Goal: Information Seeking & Learning: Learn about a topic

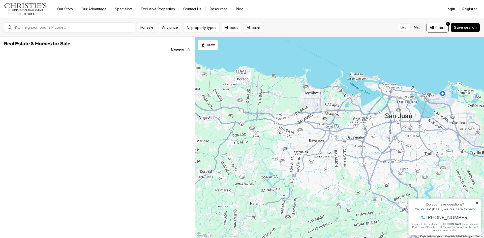
drag, startPoint x: 282, startPoint y: 184, endPoint x: 344, endPoint y: 134, distance: 79.5
click at [344, 134] on div at bounding box center [339, 138] width 289 height 202
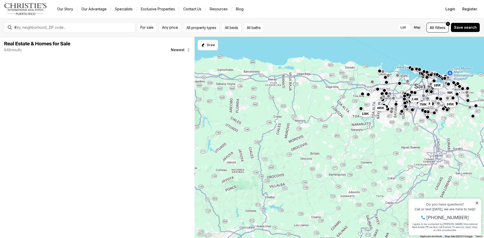
drag, startPoint x: 286, startPoint y: 179, endPoint x: 377, endPoint y: 133, distance: 101.5
click at [377, 133] on div "185K 98K 245K 1.6M 750K 2.4M 128K 490K 39K" at bounding box center [339, 138] width 289 height 202
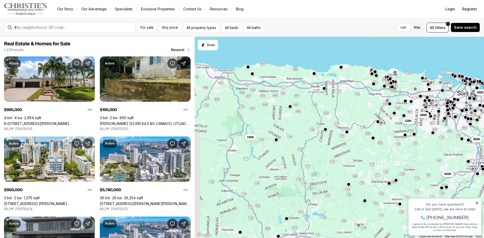
drag, startPoint x: 263, startPoint y: 132, endPoint x: 307, endPoint y: 139, distance: 44.7
click at [307, 139] on div "185K 98K 245K 128K 490K 995K 195K 650K 515K" at bounding box center [339, 138] width 289 height 202
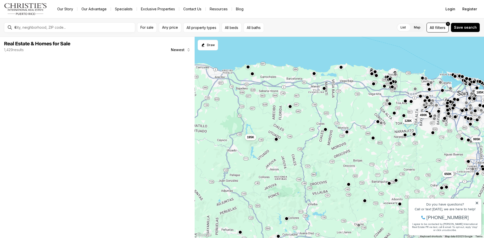
click at [275, 140] on button "button" at bounding box center [276, 139] width 4 height 4
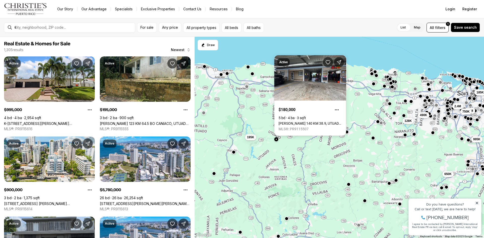
click at [306, 142] on div "185K 1.6M 750K 2.4M 128K 490K 995K 195K 650K" at bounding box center [339, 138] width 289 height 202
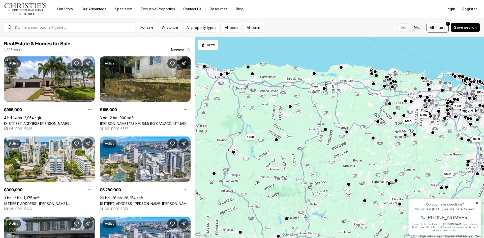
click at [359, 144] on div "185K 1.6M 750K 2.4M 128K 490K 995K 195K 650K" at bounding box center [339, 138] width 289 height 202
click at [345, 131] on button "button" at bounding box center [347, 132] width 4 height 4
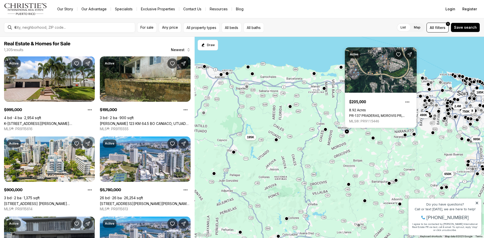
click at [323, 132] on div "185K 1.6M 750K 2.4M 128K 490K 995K 195K 650K" at bounding box center [339, 138] width 289 height 202
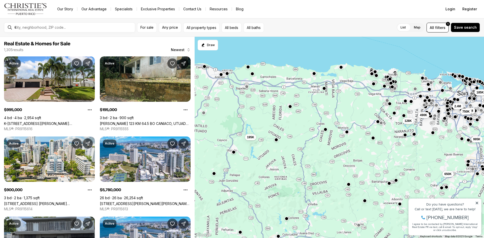
click at [324, 131] on div at bounding box center [325, 129] width 4 height 4
click at [325, 130] on button "button" at bounding box center [325, 129] width 4 height 4
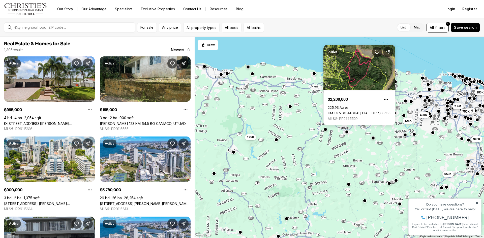
click at [321, 90] on div "185K 1.6M 750K 2.4M 128K 490K 995K 195K 650K" at bounding box center [339, 138] width 289 height 202
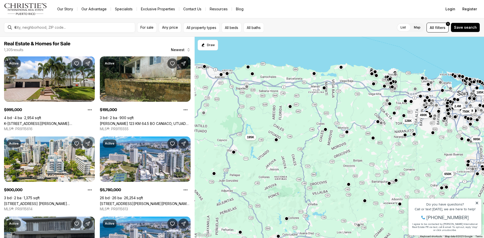
click at [324, 89] on button "button" at bounding box center [324, 88] width 4 height 4
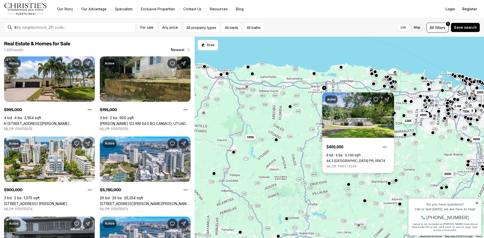
click at [346, 159] on link "44.3 KM HM ST, MANATI PR, 00674" at bounding box center [355, 161] width 59 height 4
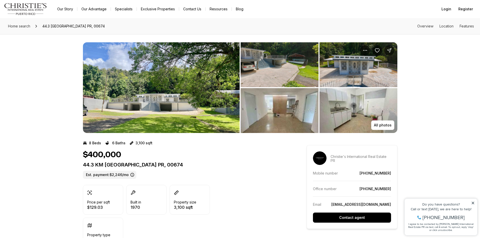
click at [198, 92] on img "View image gallery" at bounding box center [161, 87] width 157 height 91
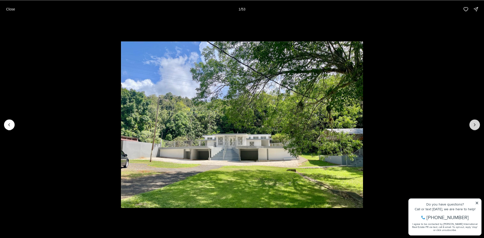
click at [475, 125] on icon "Next slide" at bounding box center [474, 124] width 1 height 3
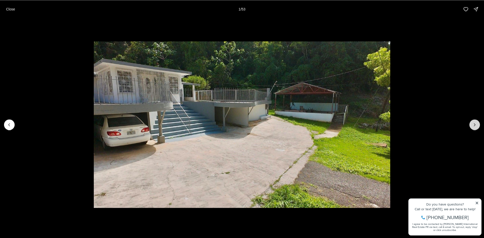
click at [475, 125] on icon "Next slide" at bounding box center [474, 124] width 1 height 3
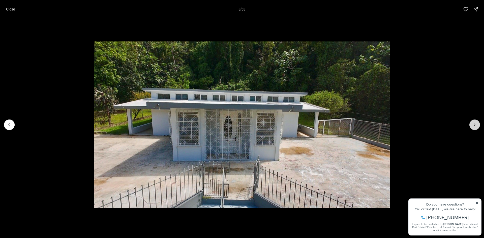
click at [475, 125] on icon "Next slide" at bounding box center [474, 124] width 1 height 3
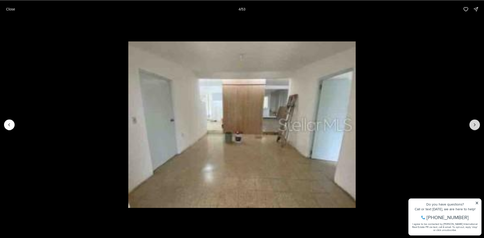
click at [475, 125] on icon "Next slide" at bounding box center [474, 124] width 1 height 3
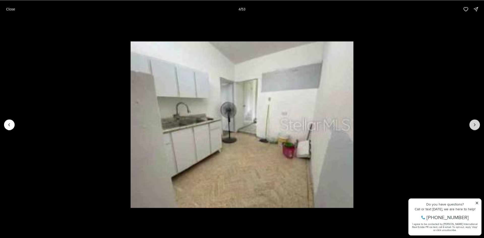
click at [475, 125] on icon "Next slide" at bounding box center [474, 124] width 1 height 3
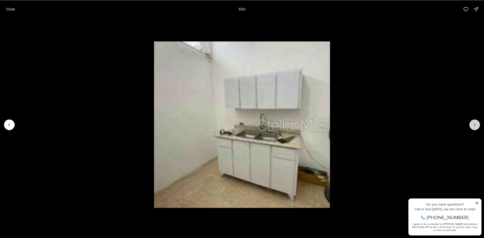
click at [475, 125] on icon "Next slide" at bounding box center [474, 124] width 1 height 3
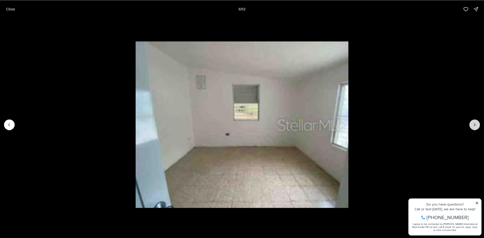
click at [475, 125] on icon "Next slide" at bounding box center [474, 124] width 1 height 3
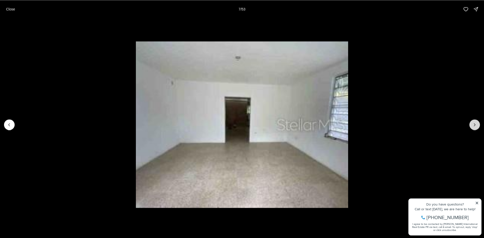
click at [475, 125] on icon "Next slide" at bounding box center [474, 124] width 1 height 3
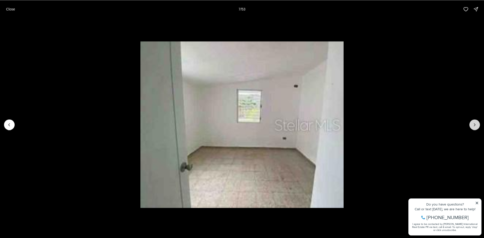
click at [475, 125] on icon "Next slide" at bounding box center [474, 124] width 1 height 3
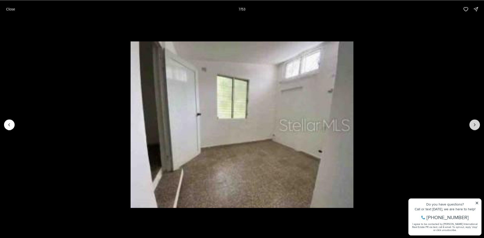
click at [475, 125] on icon "Next slide" at bounding box center [474, 124] width 1 height 3
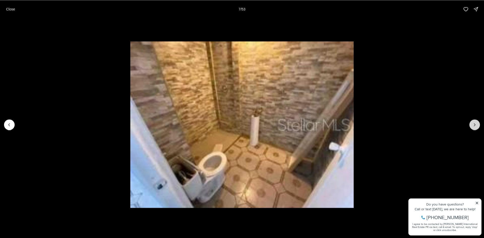
click at [475, 125] on icon "Next slide" at bounding box center [474, 124] width 1 height 3
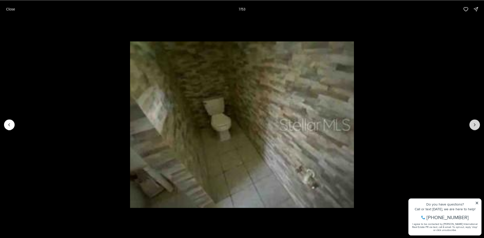
click at [475, 125] on icon "Next slide" at bounding box center [474, 124] width 1 height 3
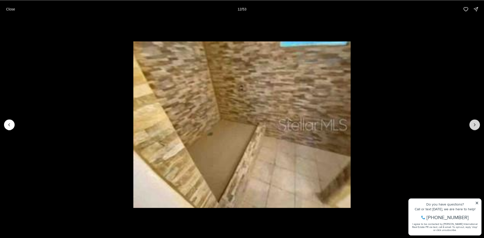
click at [475, 125] on icon "Next slide" at bounding box center [474, 124] width 1 height 3
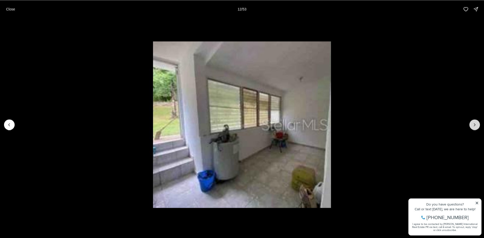
click at [475, 125] on icon "Next slide" at bounding box center [474, 124] width 1 height 3
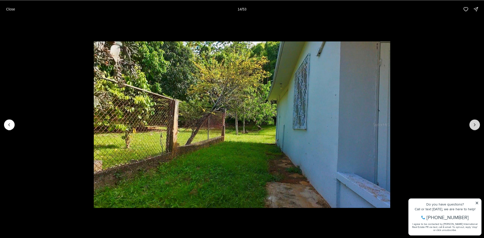
click at [475, 125] on icon "Next slide" at bounding box center [474, 124] width 1 height 3
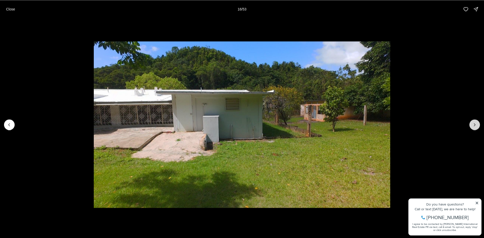
click at [475, 125] on icon "Next slide" at bounding box center [474, 124] width 1 height 3
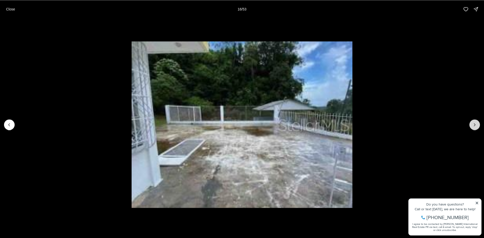
click at [475, 125] on icon "Next slide" at bounding box center [474, 124] width 1 height 3
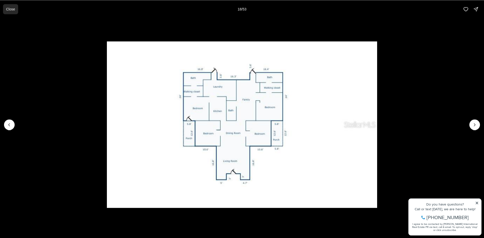
click at [17, 8] on button "Close" at bounding box center [10, 9] width 15 height 10
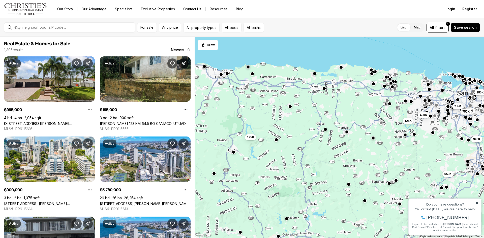
click at [248, 69] on div at bounding box center [248, 67] width 4 height 4
click at [248, 67] on button "button" at bounding box center [248, 66] width 4 height 4
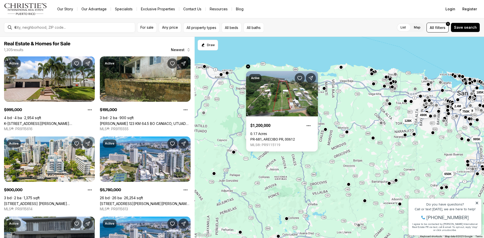
click at [226, 74] on button "button" at bounding box center [227, 73] width 4 height 4
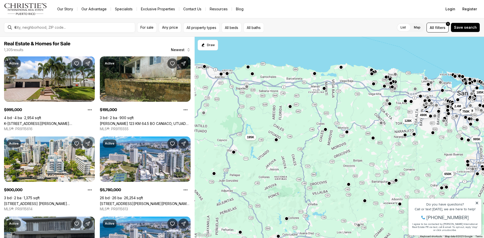
click at [222, 76] on button "button" at bounding box center [221, 74] width 4 height 4
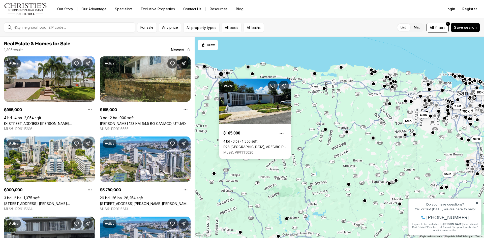
click at [229, 74] on div at bounding box center [227, 74] width 4 height 4
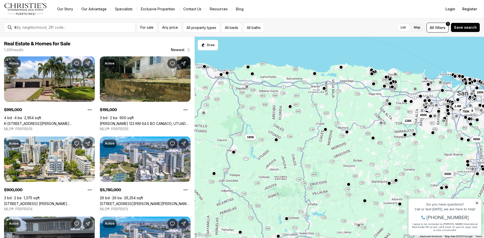
click at [228, 74] on button "button" at bounding box center [227, 73] width 4 height 4
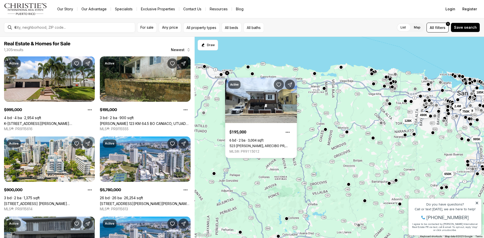
click at [252, 74] on div "Active $195,000 6 bd 2 ba 3,004 sqft 523 ANGEL M MARIN, ARECIBO PR, 00612 MLS®:…" at bounding box center [261, 116] width 72 height 85
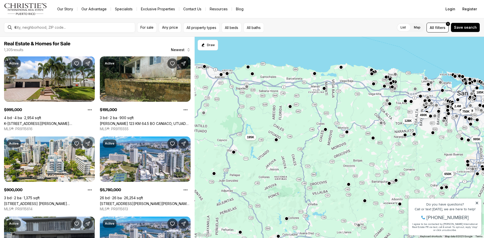
click at [252, 74] on button "button" at bounding box center [252, 74] width 4 height 4
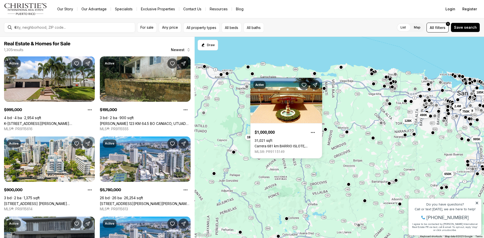
click at [342, 69] on div at bounding box center [341, 67] width 4 height 4
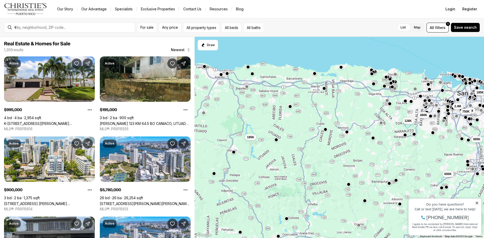
click at [342, 69] on div at bounding box center [341, 67] width 4 height 4
click at [341, 69] on div at bounding box center [341, 67] width 4 height 4
click at [341, 68] on button "button" at bounding box center [341, 67] width 4 height 4
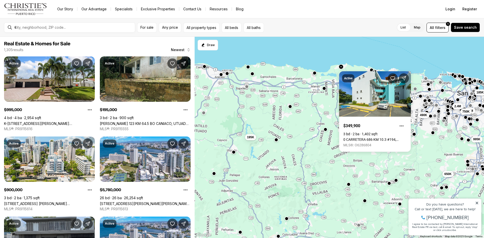
click at [314, 75] on button "button" at bounding box center [314, 73] width 4 height 4
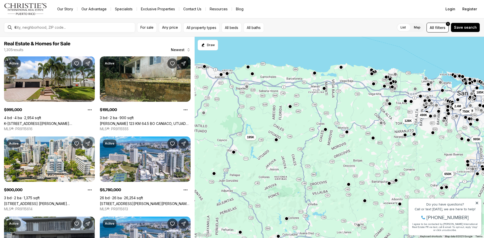
click at [314, 75] on button "button" at bounding box center [314, 73] width 4 height 4
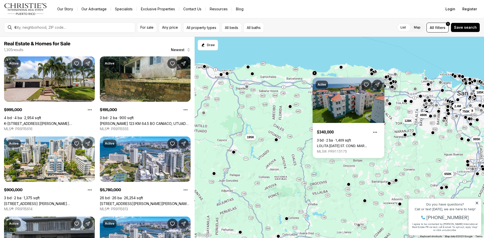
click at [388, 78] on button "button" at bounding box center [387, 77] width 4 height 4
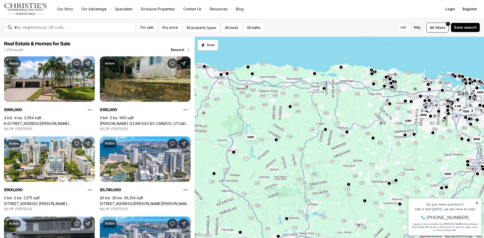
click at [388, 78] on button "button" at bounding box center [387, 77] width 4 height 4
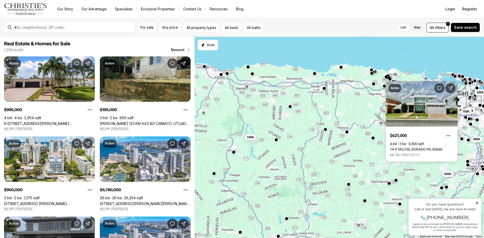
click at [371, 74] on button "button" at bounding box center [372, 73] width 4 height 4
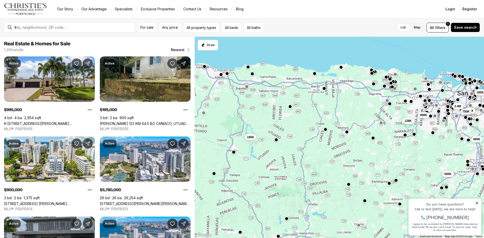
click at [371, 74] on button "button" at bounding box center [372, 73] width 4 height 4
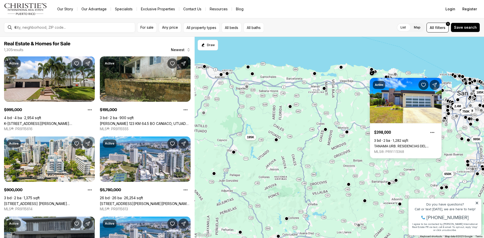
click at [372, 69] on button "button" at bounding box center [371, 70] width 4 height 4
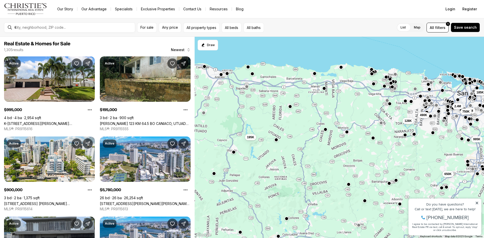
click at [372, 69] on button "button" at bounding box center [371, 70] width 4 height 4
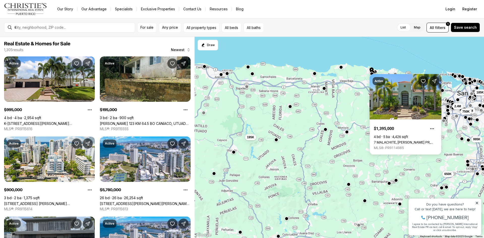
click at [375, 72] on div "Active $1,395,000 4 bd 5 ba 4,426 sqft 7 MALACHITE, VEGA ALTA PR, 00692 MLS®: P…" at bounding box center [405, 112] width 72 height 85
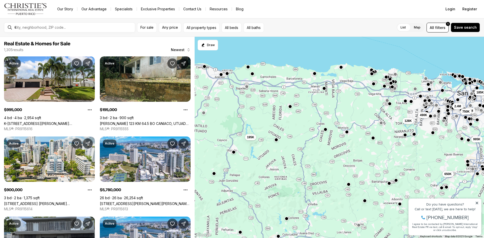
click at [375, 72] on button "button" at bounding box center [373, 72] width 4 height 4
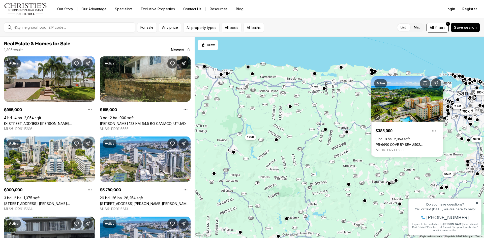
click at [376, 72] on button "button" at bounding box center [375, 71] width 4 height 4
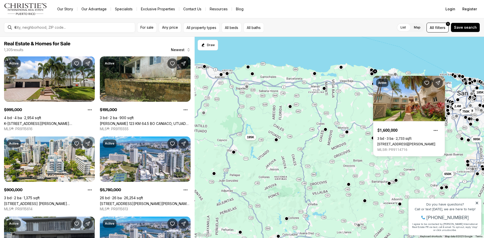
click at [318, 177] on div "1.6M 750K 995K 650K 185K 2.4M 490K 128K 195K" at bounding box center [339, 138] width 289 height 202
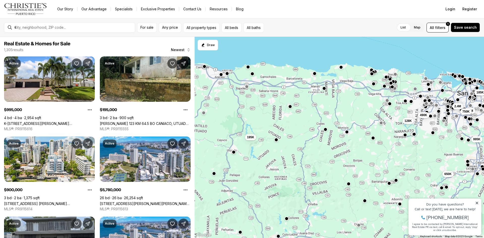
click at [347, 185] on button "button" at bounding box center [348, 184] width 4 height 4
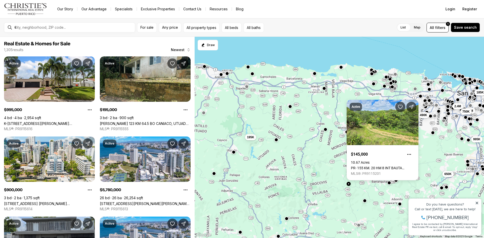
click at [389, 183] on button "button" at bounding box center [389, 183] width 4 height 4
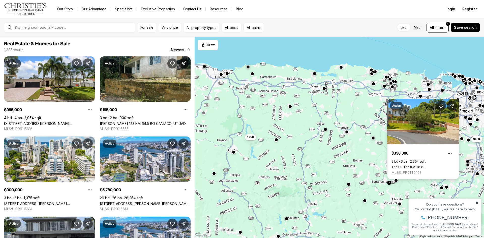
click at [418, 165] on link "156 SR 156 KM 18.8 QUEBRADA GRANDE WD, BARRANQUITAS PR, 00794" at bounding box center [422, 167] width 63 height 4
click at [421, 165] on link "156 SR 156 KM 18.8 QUEBRADA GRANDE WD, BARRANQUITAS PR, 00794" at bounding box center [422, 167] width 63 height 4
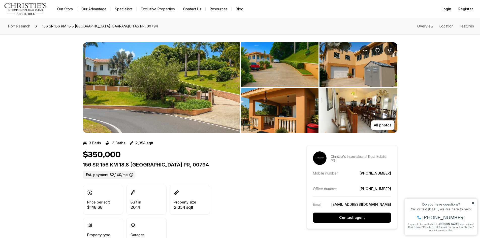
click at [198, 88] on img "View image gallery" at bounding box center [161, 87] width 157 height 91
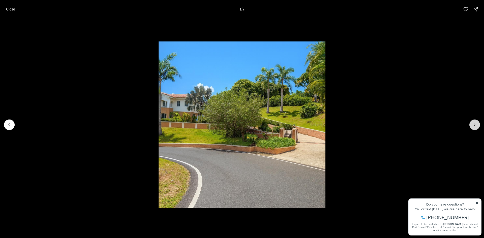
click at [471, 122] on button "Next slide" at bounding box center [474, 124] width 11 height 11
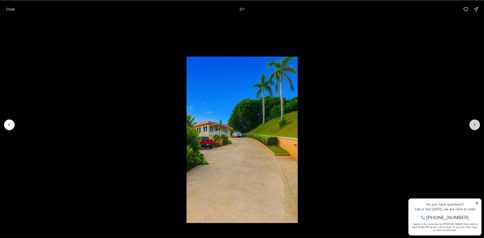
click at [471, 122] on button "Next slide" at bounding box center [474, 124] width 11 height 11
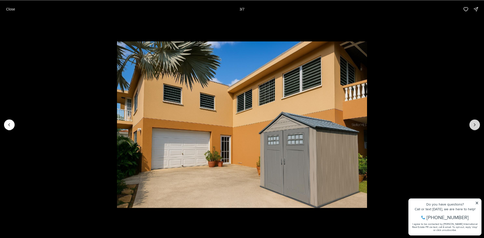
click at [471, 122] on button "Next slide" at bounding box center [474, 124] width 11 height 11
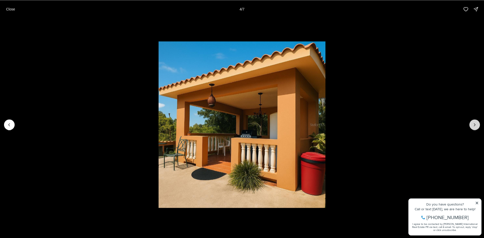
click at [471, 122] on button "Next slide" at bounding box center [474, 124] width 11 height 11
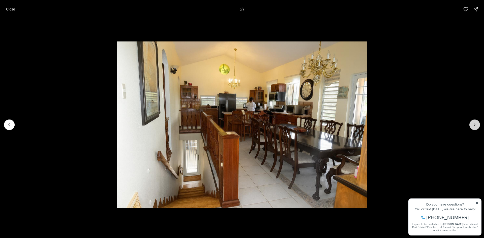
click at [471, 122] on button "Next slide" at bounding box center [474, 124] width 11 height 11
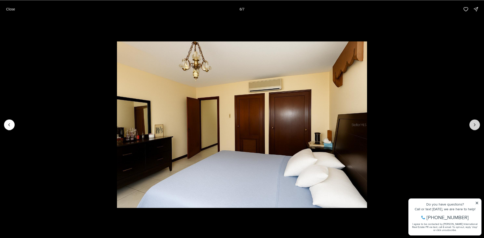
click at [471, 122] on button "Next slide" at bounding box center [474, 124] width 11 height 11
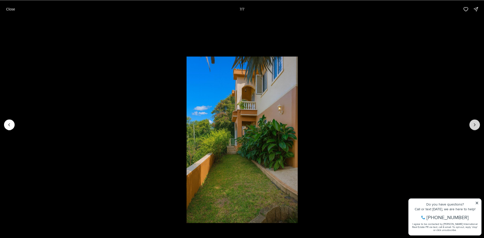
click at [471, 122] on div at bounding box center [474, 124] width 11 height 11
click at [472, 124] on div at bounding box center [474, 124] width 11 height 11
click at [11, 10] on p "Close" at bounding box center [10, 9] width 9 height 4
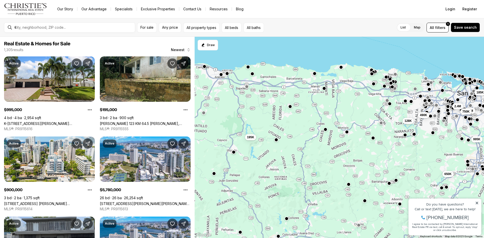
click at [476, 202] on icon at bounding box center [476, 203] width 3 height 3
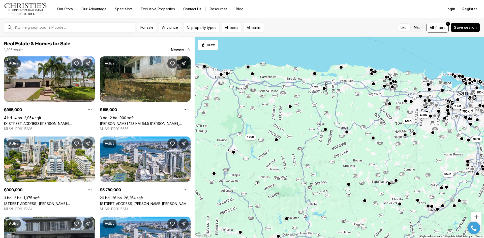
click at [414, 134] on button "button" at bounding box center [414, 134] width 4 height 4
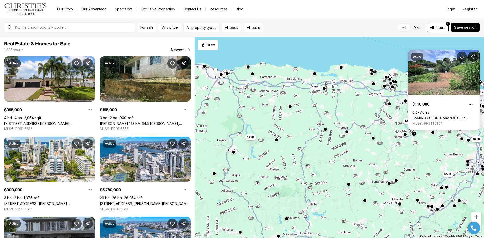
click at [403, 136] on button "button" at bounding box center [405, 135] width 4 height 4
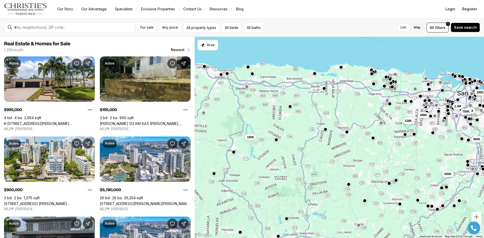
click at [404, 136] on button "button" at bounding box center [405, 135] width 4 height 4
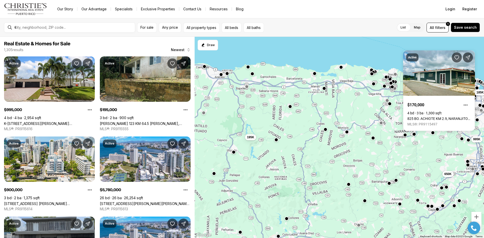
click at [433, 135] on div "1.6M 750K 995K 650K 185K 2.4M 490K 128K 195K" at bounding box center [339, 138] width 289 height 202
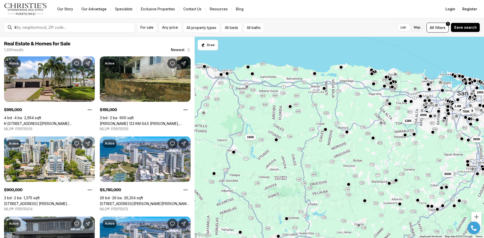
click at [433, 135] on div at bounding box center [433, 133] width 4 height 4
click at [433, 134] on button "button" at bounding box center [433, 132] width 4 height 4
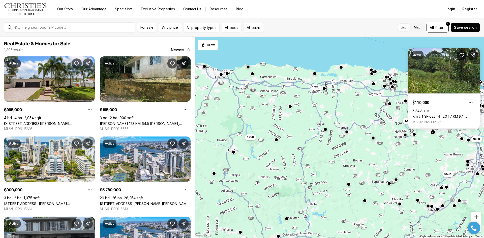
click at [397, 181] on button "button" at bounding box center [396, 180] width 4 height 4
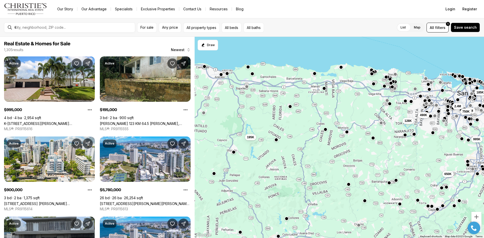
click at [388, 184] on button "button" at bounding box center [389, 183] width 4 height 4
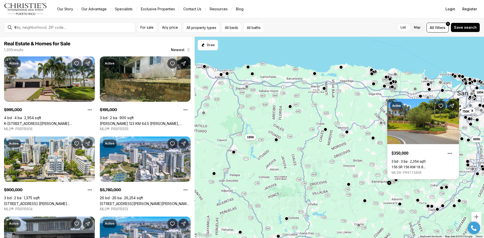
click at [397, 181] on button "button" at bounding box center [396, 180] width 4 height 4
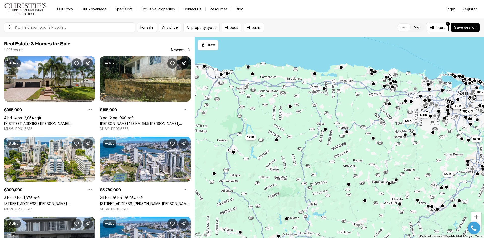
click at [397, 181] on button "button" at bounding box center [396, 180] width 4 height 4
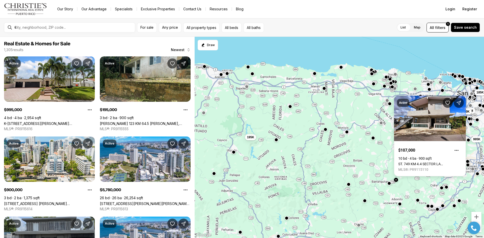
click at [286, 220] on button "button" at bounding box center [286, 218] width 4 height 4
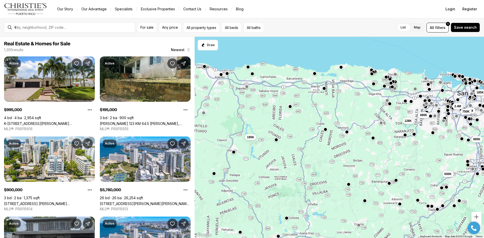
click at [286, 220] on button "button" at bounding box center [286, 218] width 4 height 4
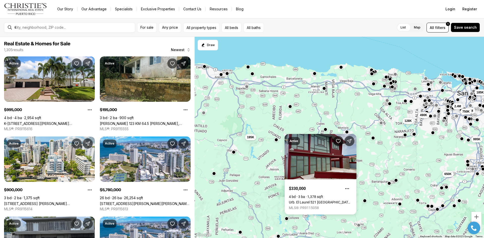
click at [265, 131] on div "1.6M 750K 995K 650K 185K 2.4M 490K 128K 195K" at bounding box center [339, 138] width 289 height 202
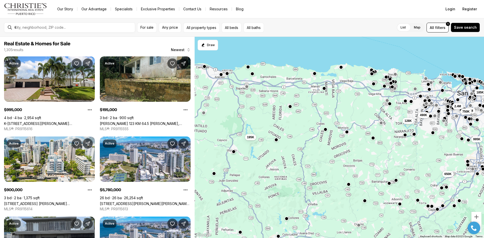
click at [233, 153] on button "button" at bounding box center [234, 152] width 4 height 4
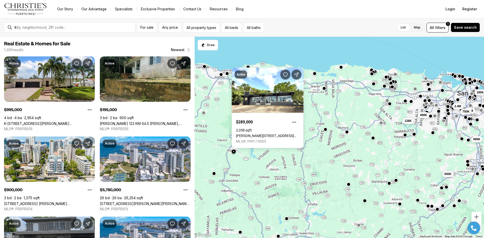
click at [233, 153] on button "button" at bounding box center [234, 152] width 4 height 4
click at [233, 152] on button "button" at bounding box center [234, 152] width 4 height 4
click at [214, 175] on div at bounding box center [214, 174] width 4 height 4
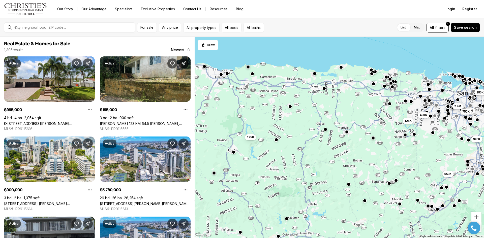
click at [214, 175] on div at bounding box center [214, 174] width 4 height 4
click at [213, 175] on button "button" at bounding box center [214, 173] width 4 height 4
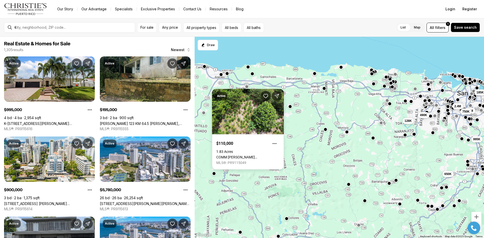
click at [306, 121] on div "1.6M 750K 995K 650K 185K 2.4M 490K 128K 195K" at bounding box center [339, 138] width 289 height 202
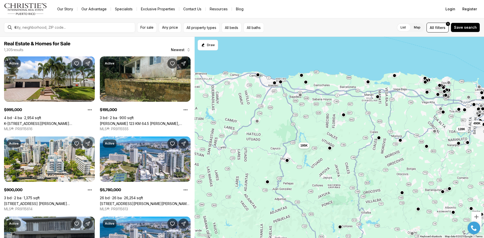
drag, startPoint x: 211, startPoint y: 94, endPoint x: 272, endPoint y: 104, distance: 61.5
click at [272, 104] on div "1.6M 750K 995K 650K 185K 2.4M 490K 128K 195K" at bounding box center [339, 138] width 289 height 202
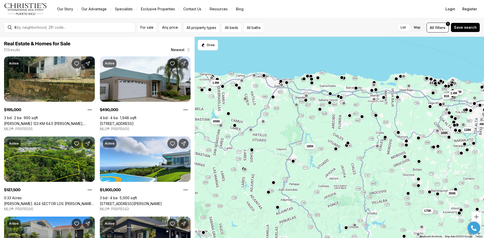
click at [263, 122] on button "button" at bounding box center [263, 121] width 4 height 4
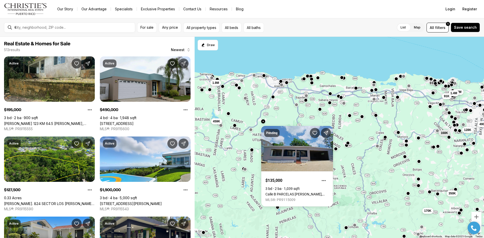
click at [246, 100] on button "button" at bounding box center [245, 98] width 4 height 4
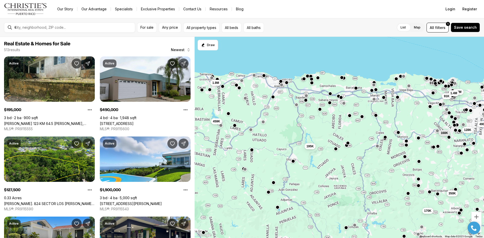
click at [246, 98] on button "button" at bounding box center [245, 98] width 4 height 4
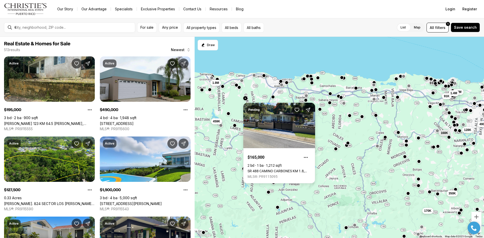
click at [239, 89] on button "button" at bounding box center [239, 87] width 4 height 4
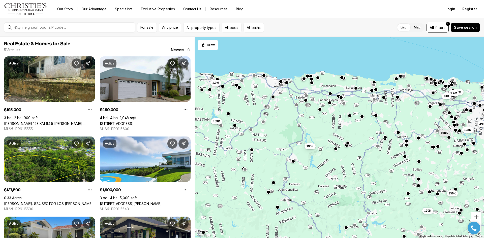
click at [239, 88] on button "button" at bounding box center [239, 87] width 4 height 4
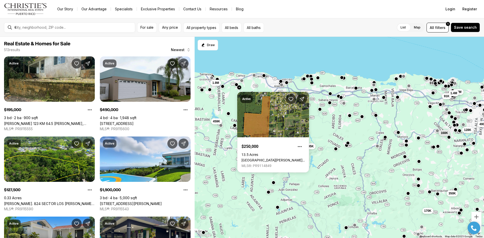
click at [236, 86] on button "button" at bounding box center [236, 85] width 4 height 4
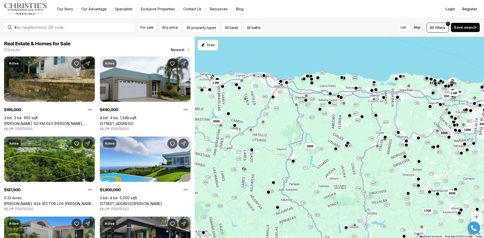
click at [236, 86] on button "button" at bounding box center [236, 85] width 4 height 4
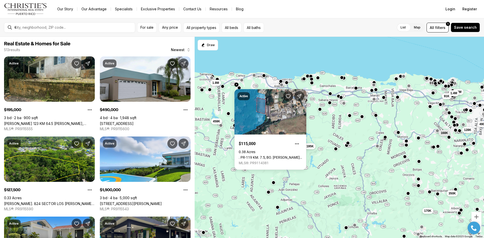
click at [242, 81] on button "button" at bounding box center [242, 80] width 4 height 4
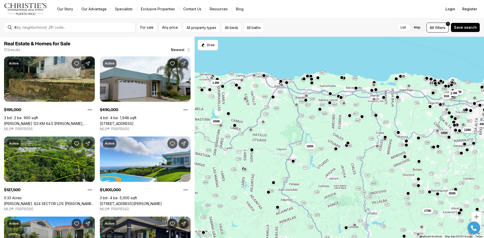
click at [242, 81] on button "button" at bounding box center [242, 80] width 4 height 4
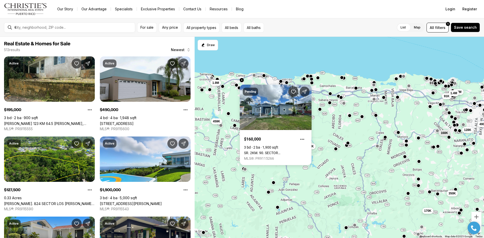
click at [233, 96] on div "490K 350K 170K 168K 128K 195K 2.2M 1.4M 91K 459K 1.9M" at bounding box center [339, 138] width 289 height 202
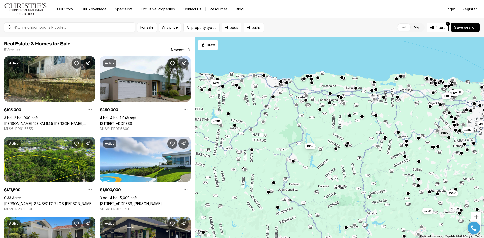
click at [224, 103] on div "490K 350K 170K 168K 128K 195K 2.2M 1.4M 91K 459K 1.9M" at bounding box center [339, 138] width 289 height 202
click at [210, 90] on button "button" at bounding box center [210, 89] width 4 height 4
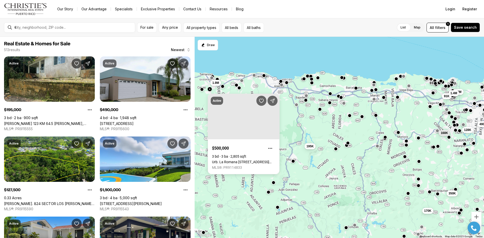
click at [202, 91] on button "button" at bounding box center [202, 89] width 4 height 4
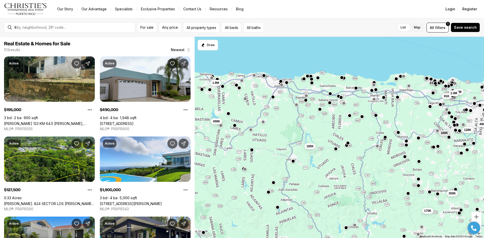
click at [202, 91] on button "button" at bounding box center [202, 89] width 4 height 4
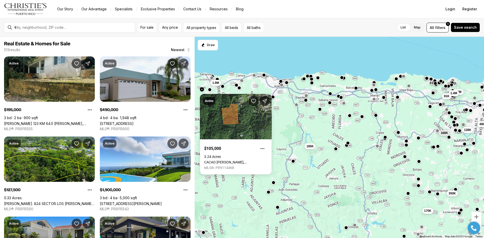
click at [264, 76] on button "button" at bounding box center [264, 75] width 4 height 4
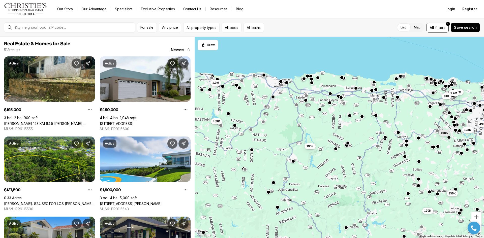
click at [264, 76] on button "button" at bounding box center [264, 75] width 4 height 4
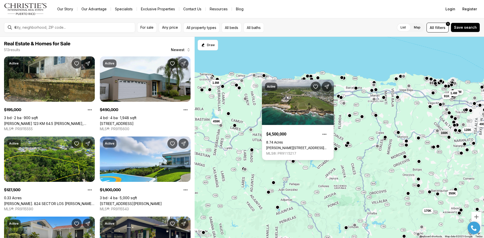
click at [357, 126] on div "490K 350K 170K 168K 128K 195K 2.2M 1.4M 91K 459K 1.9M" at bounding box center [339, 138] width 289 height 202
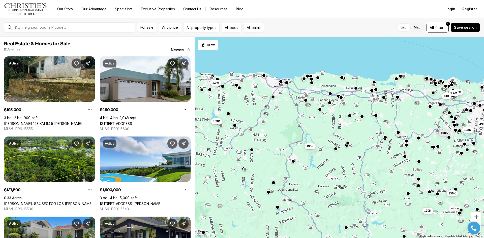
click at [367, 140] on div "490K 350K 170K 168K 128K 195K 2.2M 1.4M 91K 459K 1.9M" at bounding box center [339, 138] width 289 height 202
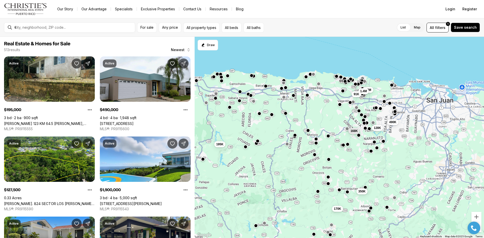
drag, startPoint x: 419, startPoint y: 169, endPoint x: 327, endPoint y: 167, distance: 92.0
click at [327, 167] on div "490K 350K 170K 168K 128K 195K 2.2M 1.4M 91K 459K 1.9M" at bounding box center [339, 138] width 289 height 202
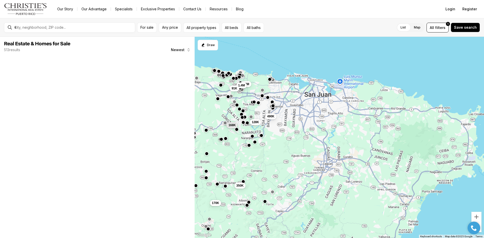
drag, startPoint x: 442, startPoint y: 136, endPoint x: 371, endPoint y: 137, distance: 71.8
click at [319, 130] on div "490K 350K 170K 168K 128K 195K 2.2M 1.4M 91K" at bounding box center [339, 138] width 289 height 202
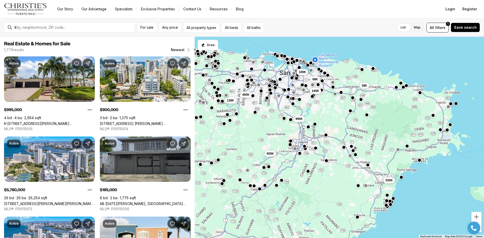
drag, startPoint x: 381, startPoint y: 174, endPoint x: 357, endPoint y: 151, distance: 33.0
click at [357, 151] on div "490K 128K 245K 995K 650K 185K 98K 535K 39K" at bounding box center [339, 138] width 289 height 202
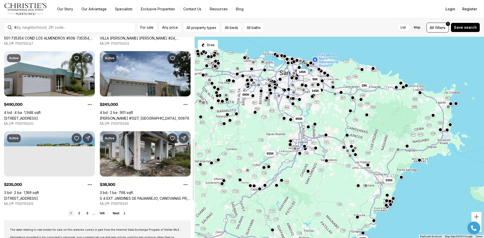
scroll to position [328, 0]
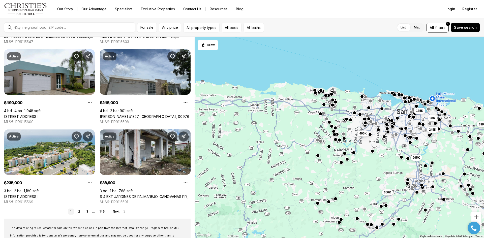
drag, startPoint x: 244, startPoint y: 124, endPoint x: 361, endPoint y: 163, distance: 123.4
click at [361, 163] on div "490K 245K 995K 650K 185K 98K 535K 39K 235K" at bounding box center [339, 138] width 289 height 202
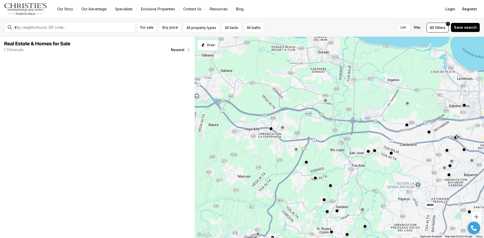
drag, startPoint x: 314, startPoint y: 96, endPoint x: 330, endPoint y: 162, distance: 67.1
click at [330, 162] on div "490K" at bounding box center [339, 138] width 289 height 202
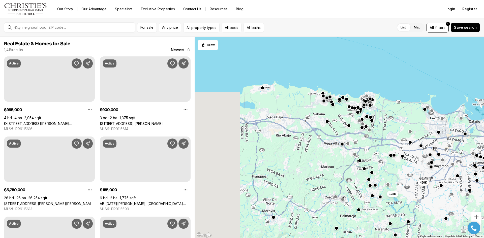
drag, startPoint x: 277, startPoint y: 122, endPoint x: 343, endPoint y: 138, distance: 67.6
click at [343, 138] on div "490K 128K 995K 900K 185K 2.4M" at bounding box center [339, 138] width 289 height 202
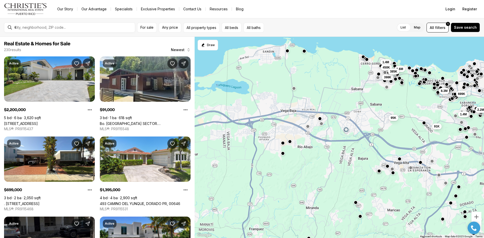
drag, startPoint x: 312, startPoint y: 130, endPoint x: 380, endPoint y: 142, distance: 69.0
click at [380, 142] on div "115K 2.2M 1.4M 91K 699K 398K 95K 1.4M 1.6M 450K 385K 8.3M" at bounding box center [339, 138] width 289 height 202
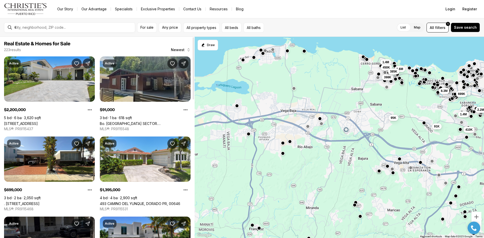
click at [149, 121] on link "Bo. Higuillar SECTOR. LOS PUERTOS, DORADO PR, 00646" at bounding box center [145, 123] width 91 height 4
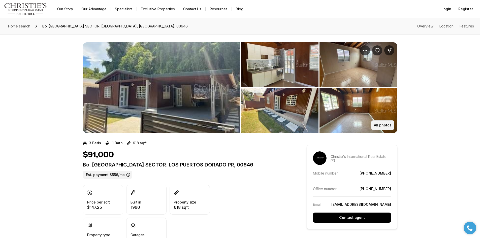
click at [380, 128] on button "All photos" at bounding box center [382, 125] width 23 height 10
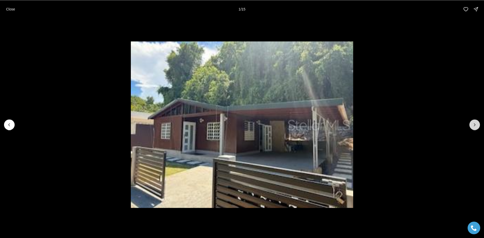
click at [475, 127] on icon "Next slide" at bounding box center [474, 124] width 5 height 5
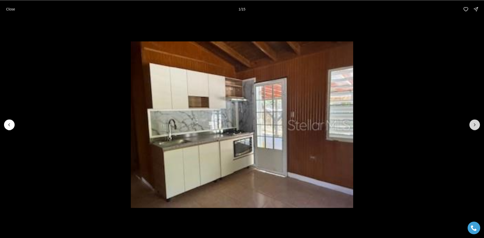
click at [475, 127] on icon "Next slide" at bounding box center [474, 124] width 5 height 5
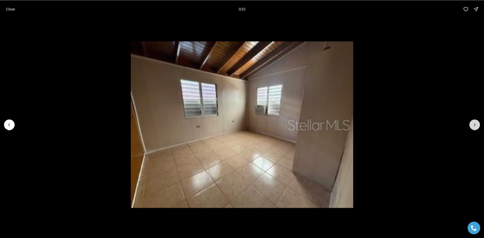
click at [475, 127] on icon "Next slide" at bounding box center [474, 124] width 5 height 5
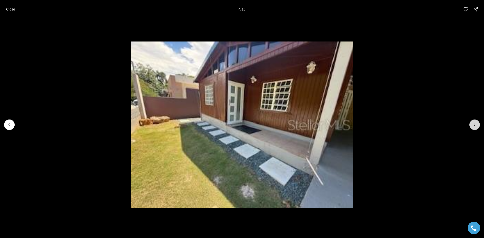
click at [475, 127] on icon "Next slide" at bounding box center [474, 124] width 5 height 5
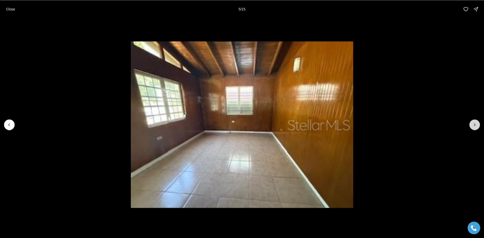
click at [475, 127] on icon "Next slide" at bounding box center [474, 124] width 5 height 5
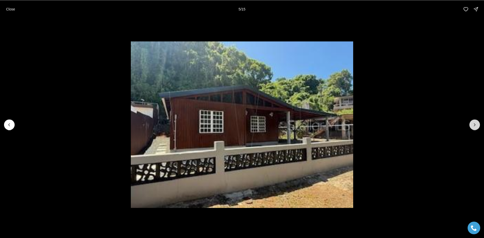
click at [475, 127] on icon "Next slide" at bounding box center [474, 124] width 5 height 5
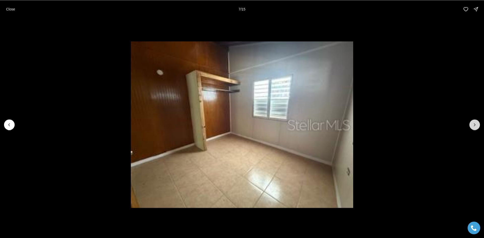
click at [475, 127] on icon "Next slide" at bounding box center [474, 124] width 5 height 5
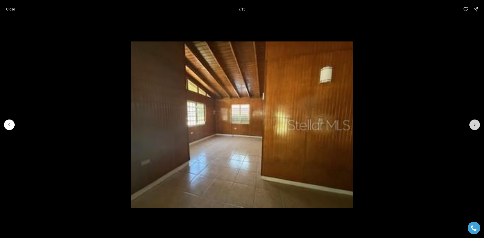
click at [475, 127] on icon "Next slide" at bounding box center [474, 124] width 5 height 5
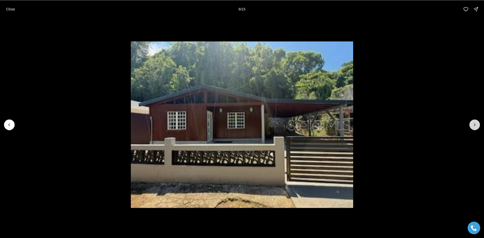
click at [475, 127] on icon "Next slide" at bounding box center [474, 124] width 5 height 5
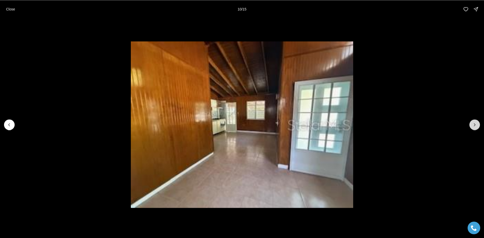
click at [475, 127] on icon "Next slide" at bounding box center [474, 124] width 5 height 5
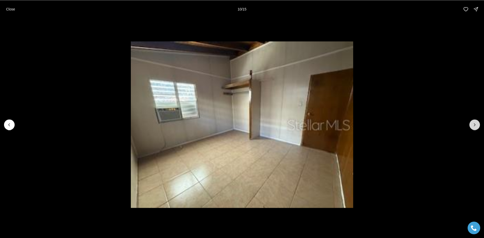
click at [475, 127] on icon "Next slide" at bounding box center [474, 124] width 5 height 5
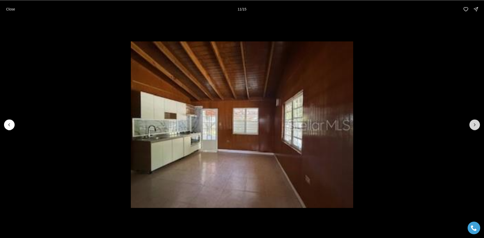
click at [475, 127] on icon "Next slide" at bounding box center [474, 124] width 5 height 5
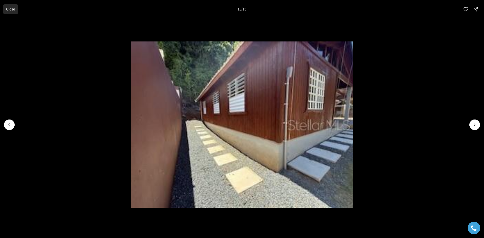
click at [14, 8] on p "Close" at bounding box center [10, 9] width 9 height 4
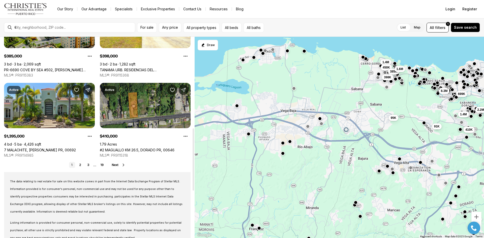
scroll to position [378, 0]
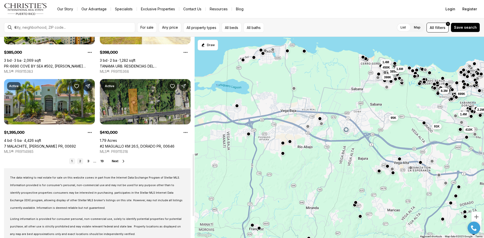
click at [83, 162] on link "2" at bounding box center [80, 161] width 6 height 6
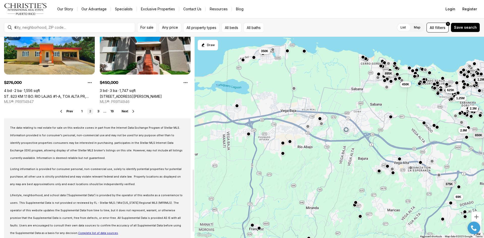
scroll to position [428, 0]
click at [99, 110] on link "3" at bounding box center [98, 111] width 6 height 6
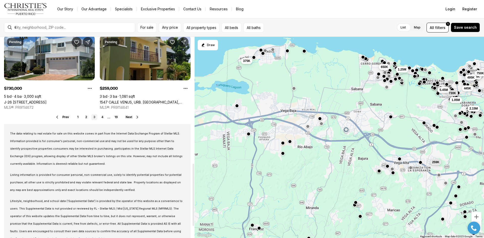
scroll to position [397, 0]
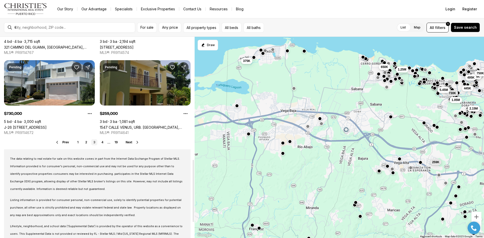
click at [135, 125] on link "1547 CALLE VENUS, URB. [GEOGRAPHIC_DATA], [GEOGRAPHIC_DATA], 00646" at bounding box center [145, 127] width 91 height 4
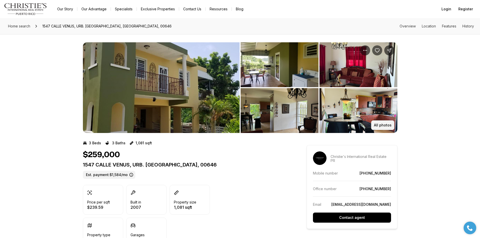
click at [388, 124] on p "All photos" at bounding box center [383, 125] width 18 height 4
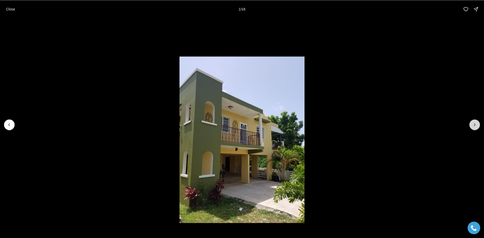
click at [477, 127] on icon "Next slide" at bounding box center [474, 124] width 5 height 5
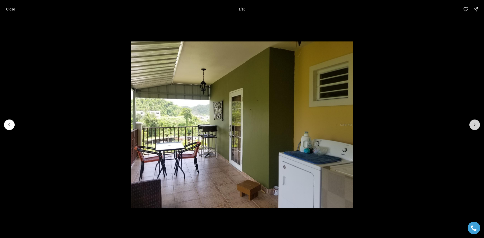
click at [477, 127] on icon "Next slide" at bounding box center [474, 124] width 5 height 5
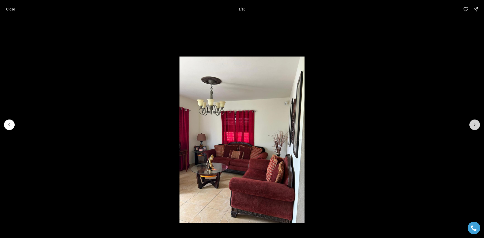
click at [477, 127] on icon "Next slide" at bounding box center [474, 124] width 5 height 5
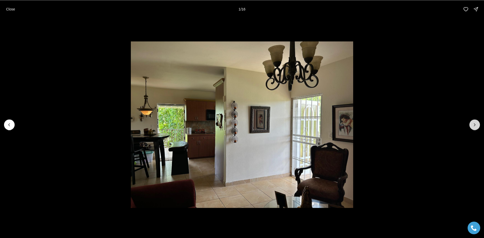
click at [477, 127] on icon "Next slide" at bounding box center [474, 124] width 5 height 5
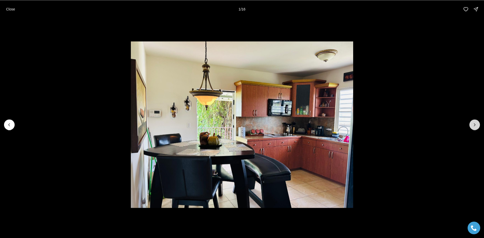
click at [477, 127] on icon "Next slide" at bounding box center [474, 124] width 5 height 5
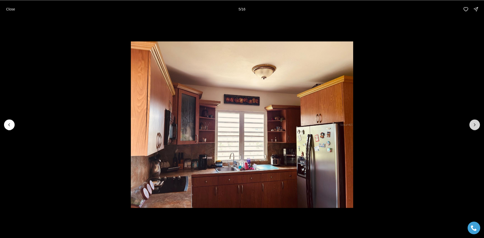
click at [477, 127] on icon "Next slide" at bounding box center [474, 124] width 5 height 5
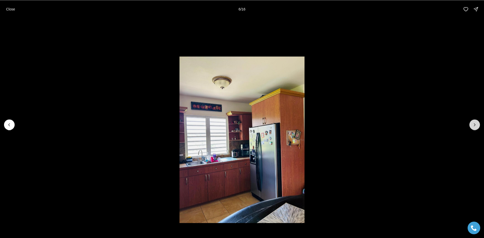
click at [477, 127] on icon "Next slide" at bounding box center [474, 124] width 5 height 5
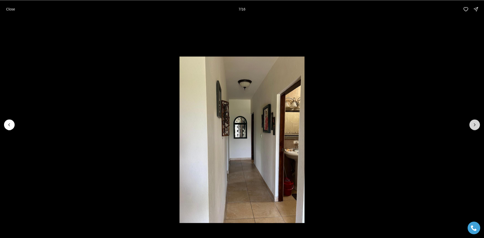
click at [477, 127] on icon "Next slide" at bounding box center [474, 124] width 5 height 5
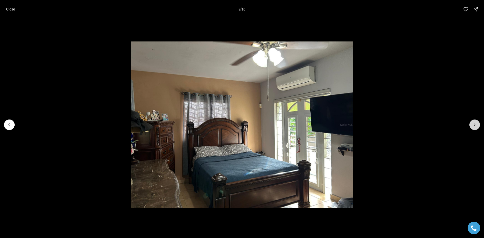
click at [477, 127] on icon "Next slide" at bounding box center [474, 124] width 5 height 5
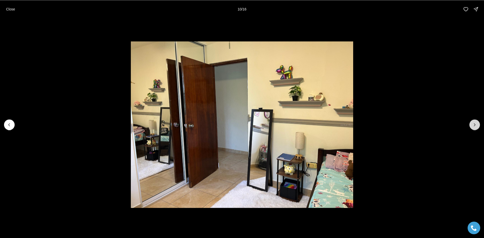
click at [477, 127] on icon "Next slide" at bounding box center [474, 124] width 5 height 5
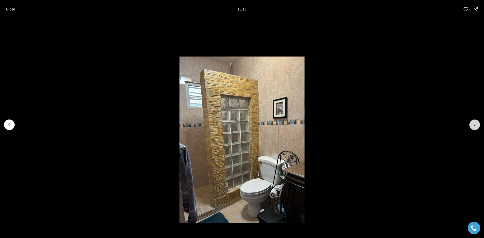
click at [477, 127] on icon "Next slide" at bounding box center [474, 124] width 5 height 5
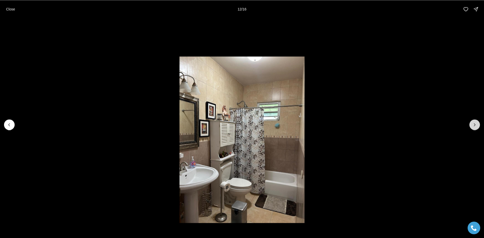
click at [477, 127] on icon "Next slide" at bounding box center [474, 124] width 5 height 5
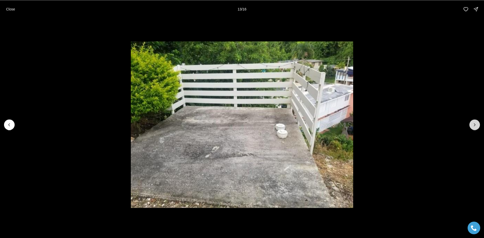
click at [477, 127] on icon "Next slide" at bounding box center [474, 124] width 5 height 5
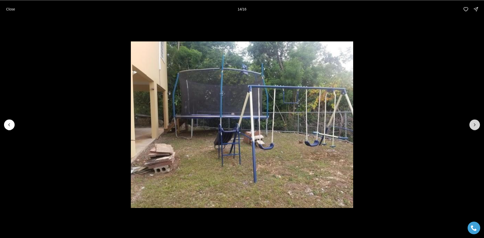
click at [477, 127] on icon "Next slide" at bounding box center [474, 124] width 5 height 5
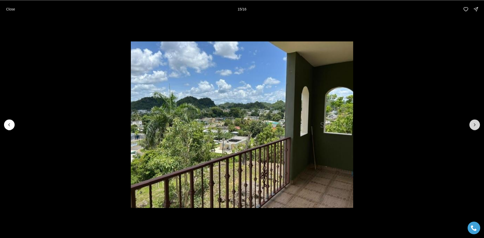
click at [477, 127] on icon "Next slide" at bounding box center [474, 124] width 5 height 5
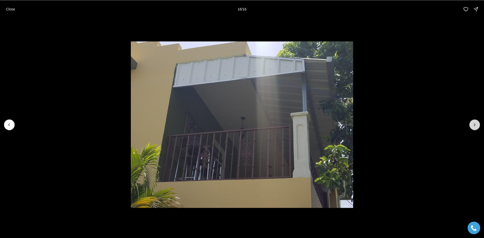
click at [477, 127] on div at bounding box center [474, 124] width 11 height 11
click at [10, 11] on p "Close" at bounding box center [10, 9] width 9 height 4
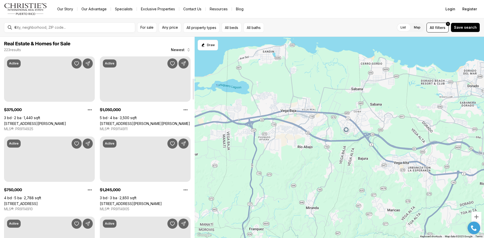
scroll to position [397, 0]
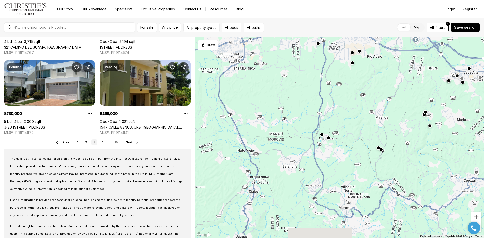
drag, startPoint x: 261, startPoint y: 191, endPoint x: 332, endPoint y: 98, distance: 117.4
click at [332, 98] on div "730K 1.05M 2.15M 885K 750K 495K 5.45M 445K 259K 375K 650K 1.25M" at bounding box center [339, 138] width 289 height 202
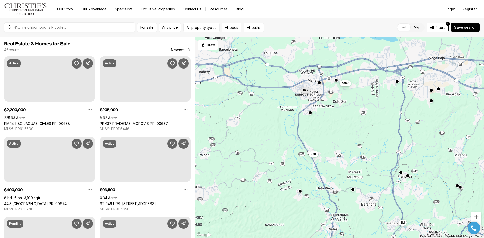
drag, startPoint x: 365, startPoint y: 189, endPoint x: 321, endPoint y: 152, distance: 57.7
click at [444, 227] on div "2.2M 205K 400K 97K 89K 875K 160K 90K 136K 123K 125K 2M" at bounding box center [339, 138] width 289 height 202
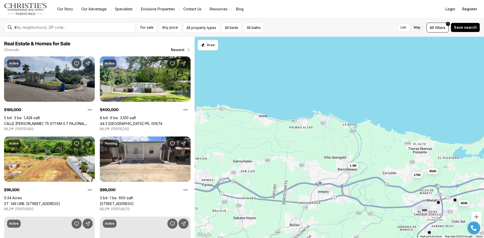
drag, startPoint x: 278, startPoint y: 115, endPoint x: 398, endPoint y: 235, distance: 169.4
click at [398, 235] on div "119K 425K 400K 97K 89K 2M 90K 165K 950K 1.3M 125K 175K" at bounding box center [339, 138] width 289 height 202
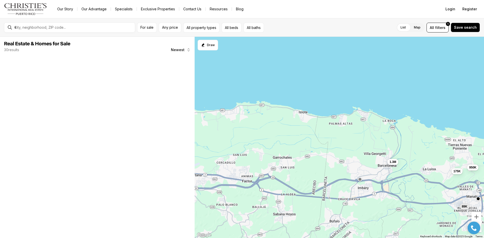
drag, startPoint x: 273, startPoint y: 146, endPoint x: 313, endPoint y: 144, distance: 39.9
click at [313, 144] on div "400K 89K 950K 1.3M 175K" at bounding box center [339, 138] width 289 height 202
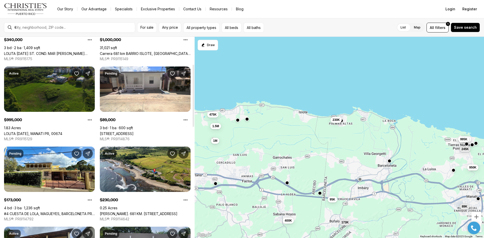
scroll to position [101, 0]
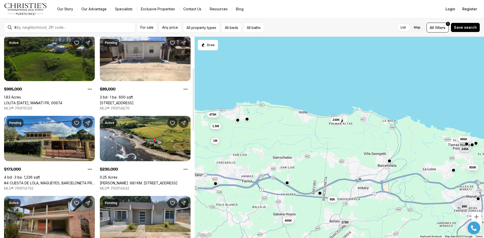
click at [76, 181] on link "#4 CUESTA DE LOLA, MAGUEYES, BARCELONETA PR, 00617" at bounding box center [49, 183] width 91 height 4
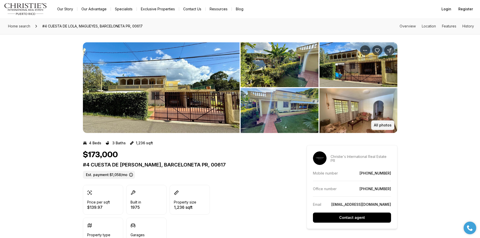
click at [383, 124] on p "All photos" at bounding box center [383, 125] width 18 height 4
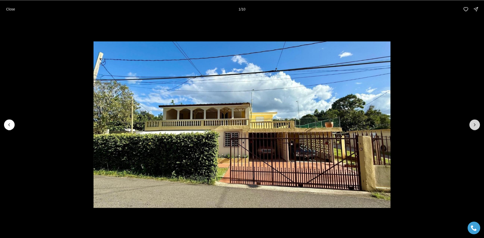
click at [473, 126] on icon "Next slide" at bounding box center [474, 124] width 5 height 5
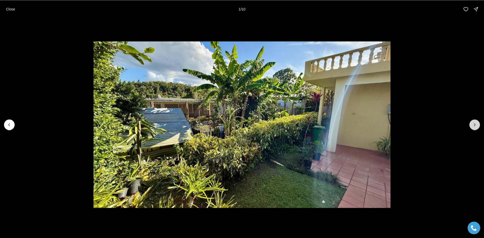
click at [473, 126] on icon "Next slide" at bounding box center [474, 124] width 5 height 5
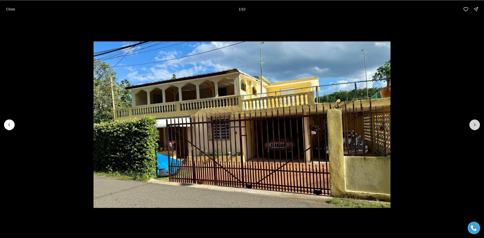
click at [473, 126] on icon "Next slide" at bounding box center [474, 124] width 5 height 5
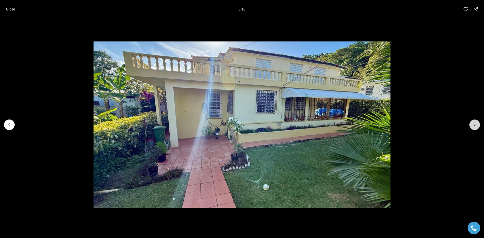
click at [473, 126] on icon "Next slide" at bounding box center [474, 124] width 5 height 5
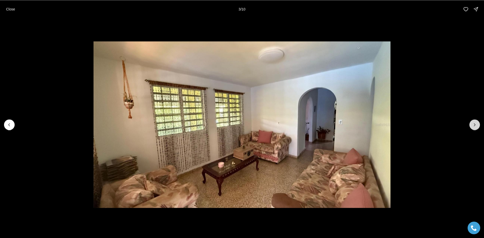
click at [473, 126] on icon "Next slide" at bounding box center [474, 124] width 5 height 5
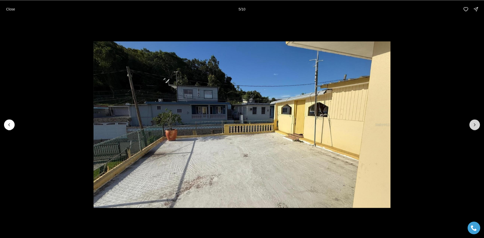
click at [473, 126] on icon "Next slide" at bounding box center [474, 124] width 5 height 5
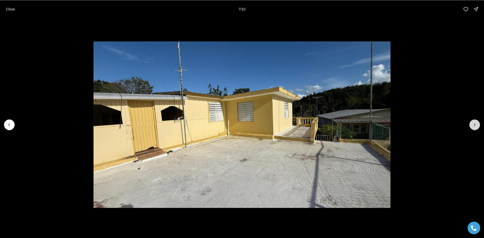
click at [473, 126] on icon "Next slide" at bounding box center [474, 124] width 5 height 5
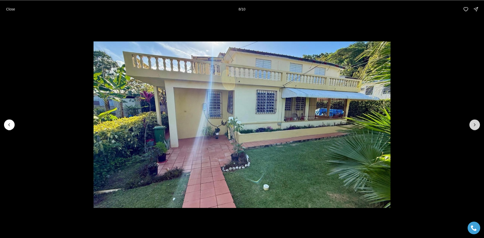
click at [473, 126] on icon "Next slide" at bounding box center [474, 124] width 5 height 5
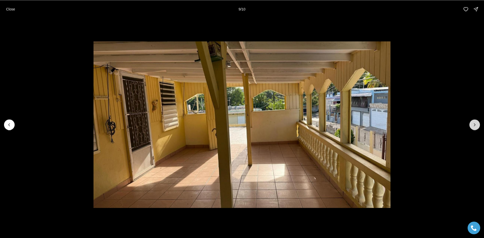
click at [473, 126] on icon "Next slide" at bounding box center [474, 124] width 5 height 5
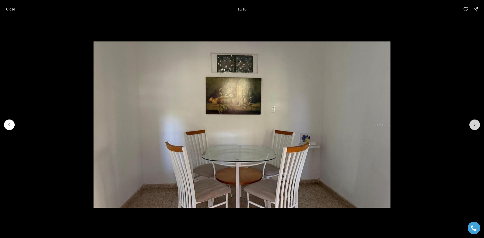
click at [473, 126] on div at bounding box center [474, 124] width 11 height 11
click at [12, 6] on button "Close" at bounding box center [10, 9] width 15 height 10
